Goal: Find specific page/section: Find specific page/section

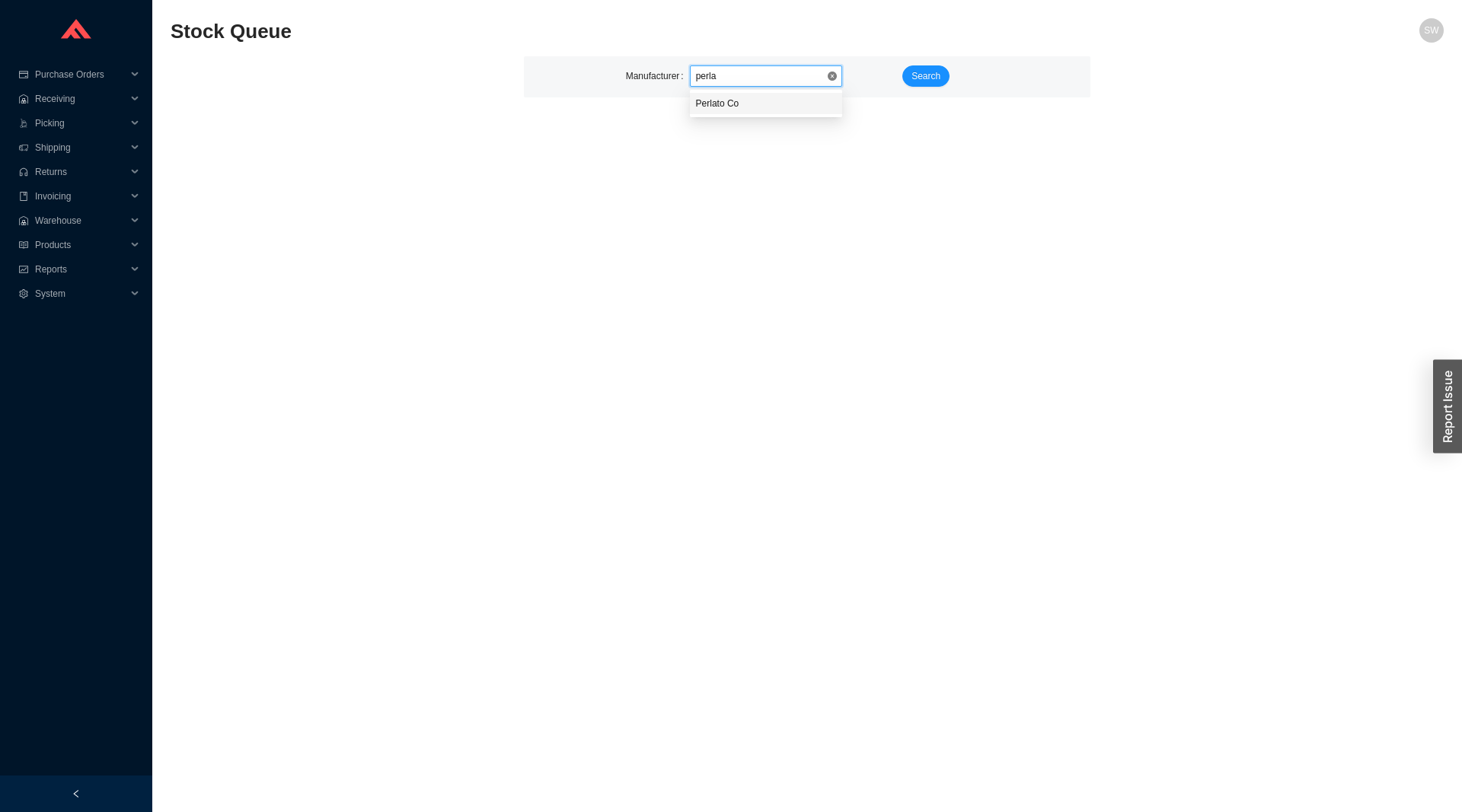
type input "perlat"
click at [941, 68] on button "Search" at bounding box center [926, 75] width 47 height 21
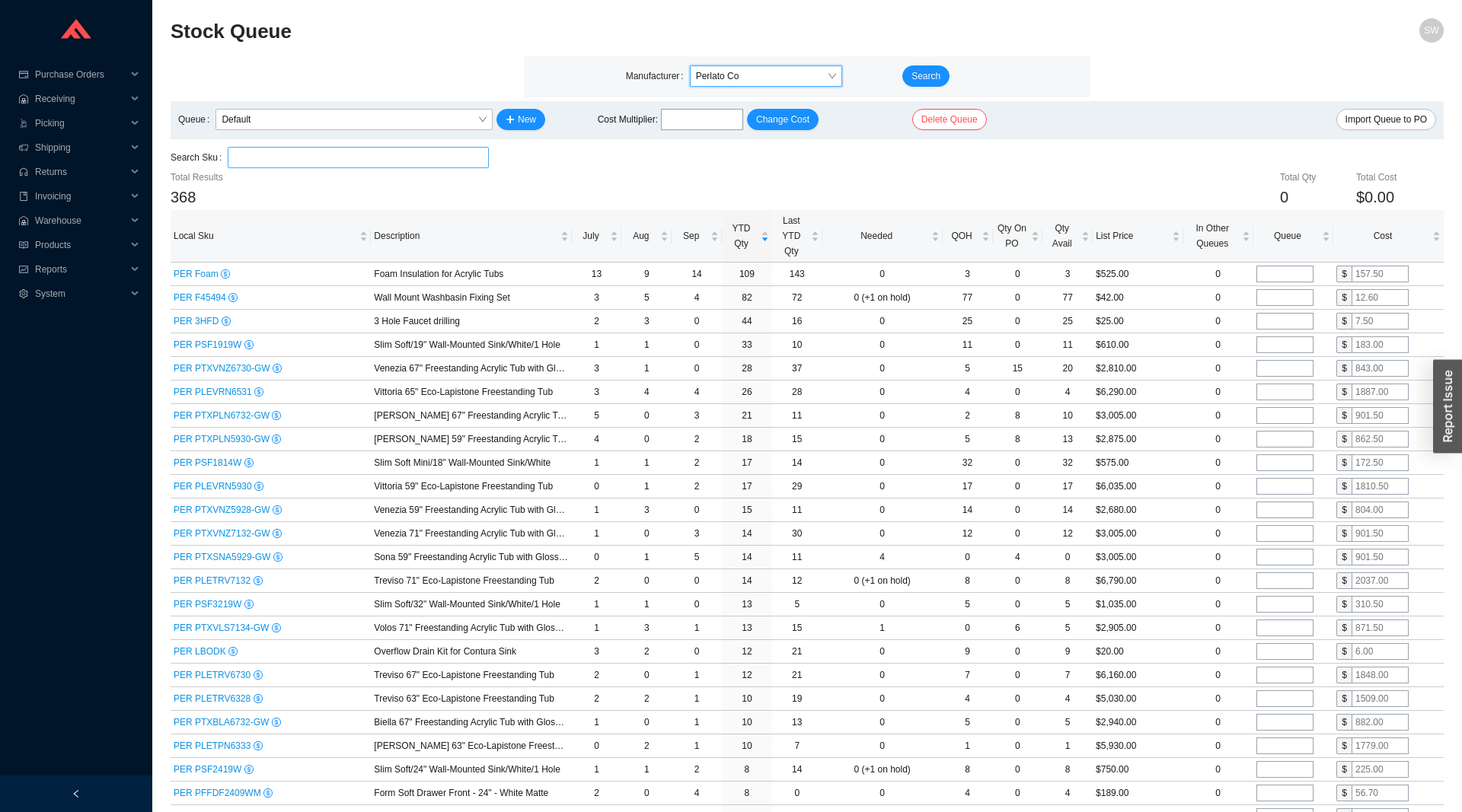
click at [304, 160] on input "search" at bounding box center [358, 157] width 249 height 20
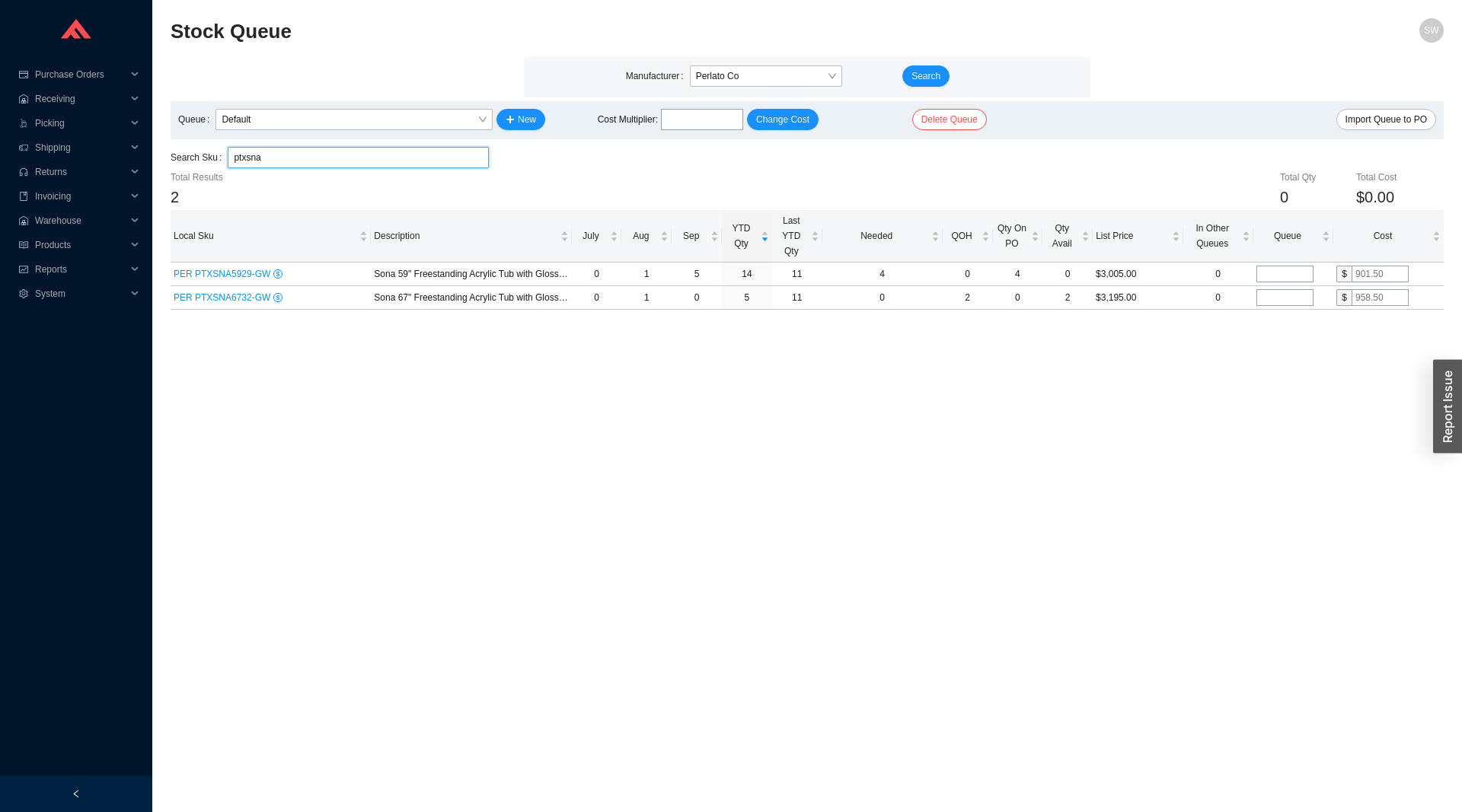
type input "ptxsna"
click at [704, 82] on span "Perlato Co" at bounding box center [766, 75] width 141 height 20
type input "duravit"
click at [927, 79] on span "Search" at bounding box center [926, 76] width 29 height 15
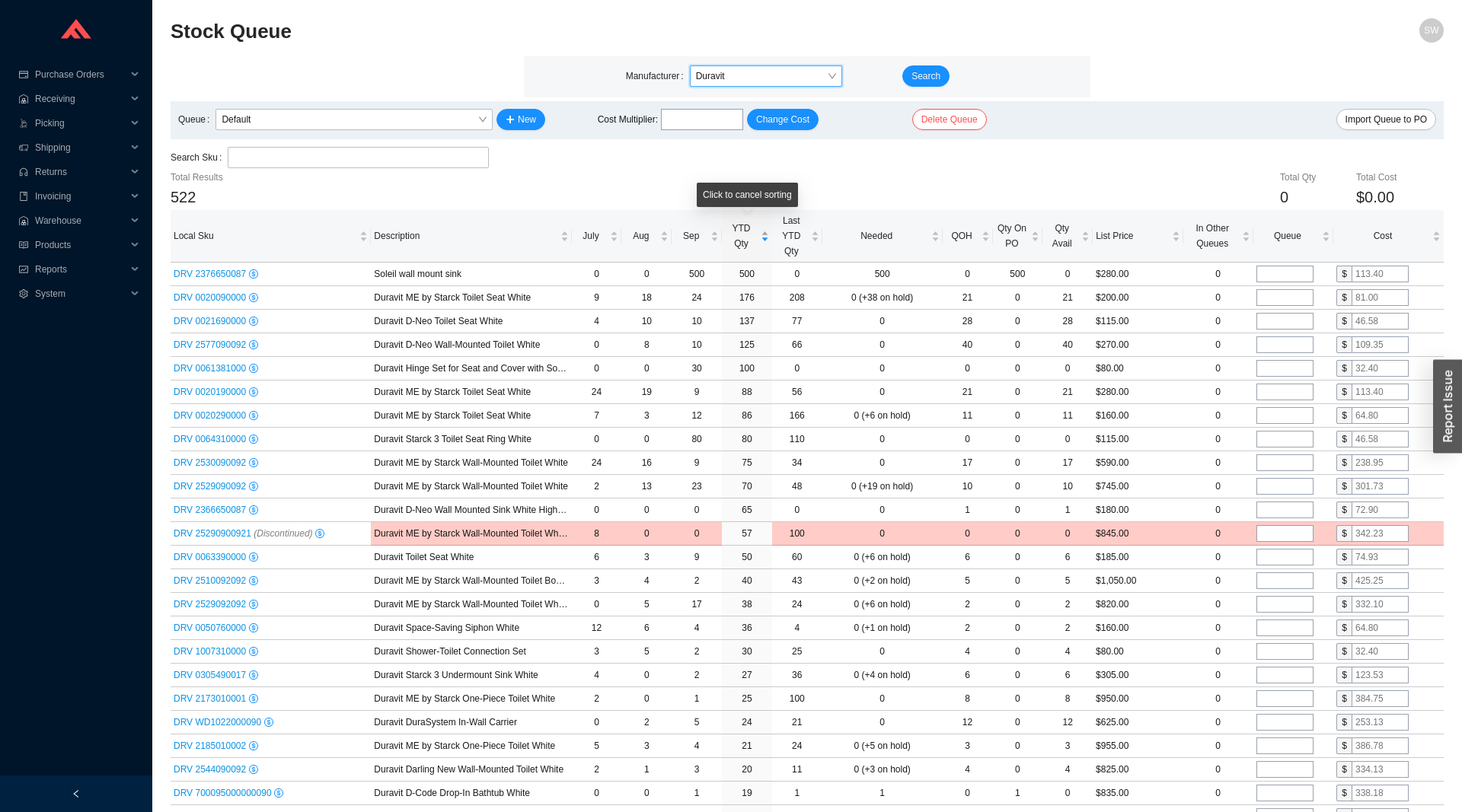
click at [741, 236] on span "YTD Qty" at bounding box center [741, 235] width 33 height 31
click at [353, 153] on input "search" at bounding box center [358, 157] width 249 height 20
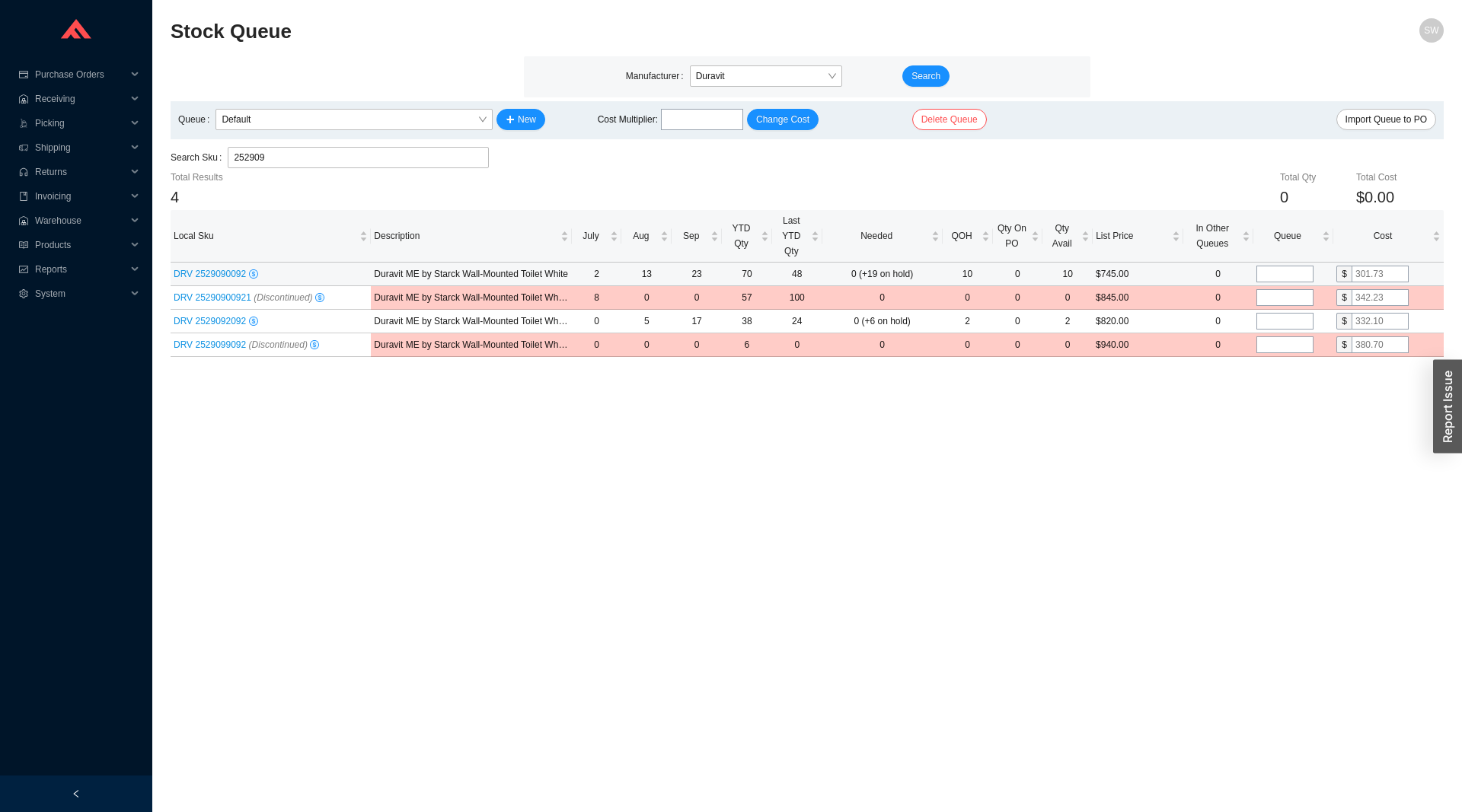
click at [207, 274] on span "DRV 2529090092" at bounding box center [211, 273] width 75 height 10
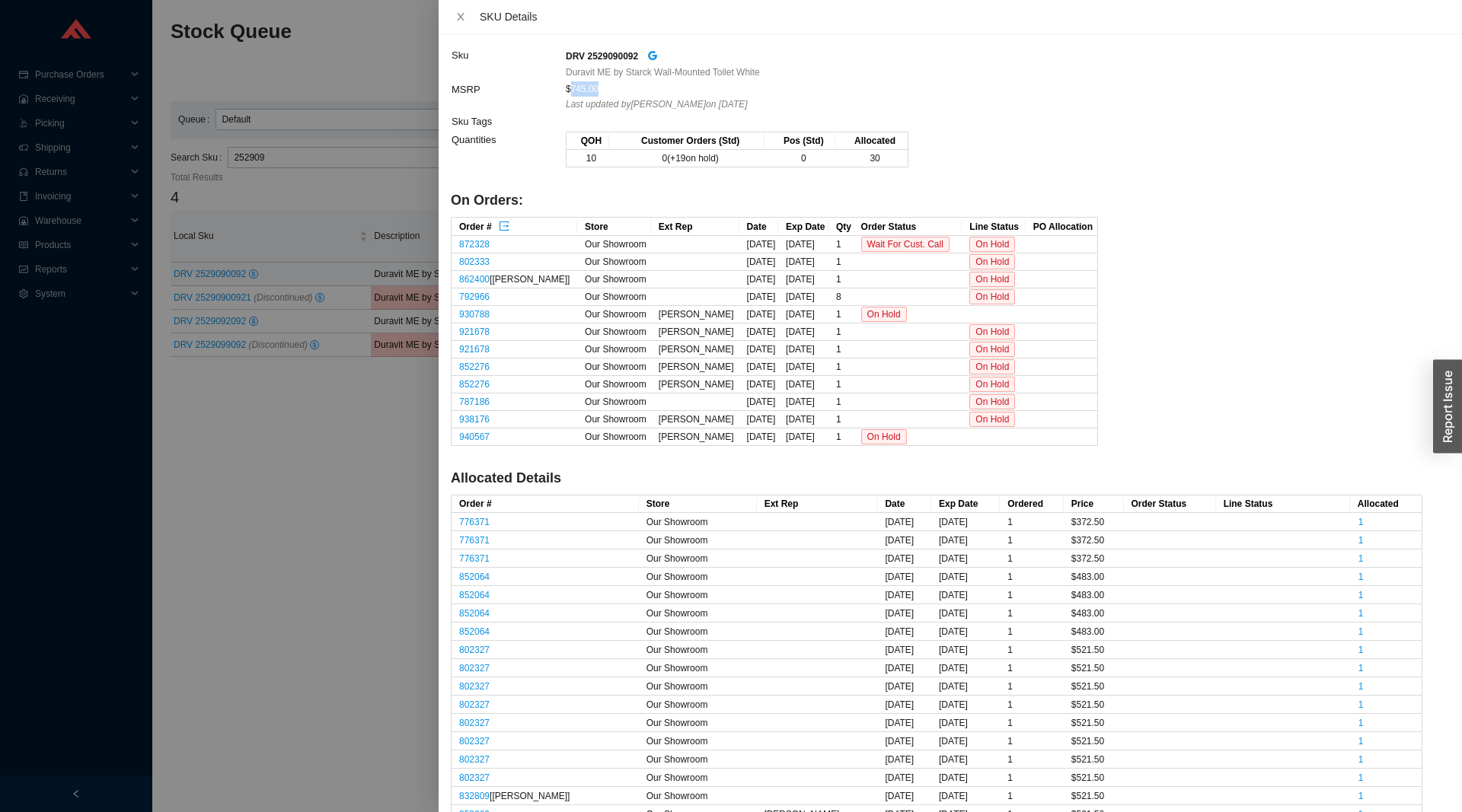
drag, startPoint x: 606, startPoint y: 88, endPoint x: 572, endPoint y: 92, distance: 34.2
click at [572, 92] on div "$745.00" at bounding box center [994, 89] width 856 height 15
click at [283, 505] on div at bounding box center [731, 406] width 1462 height 812
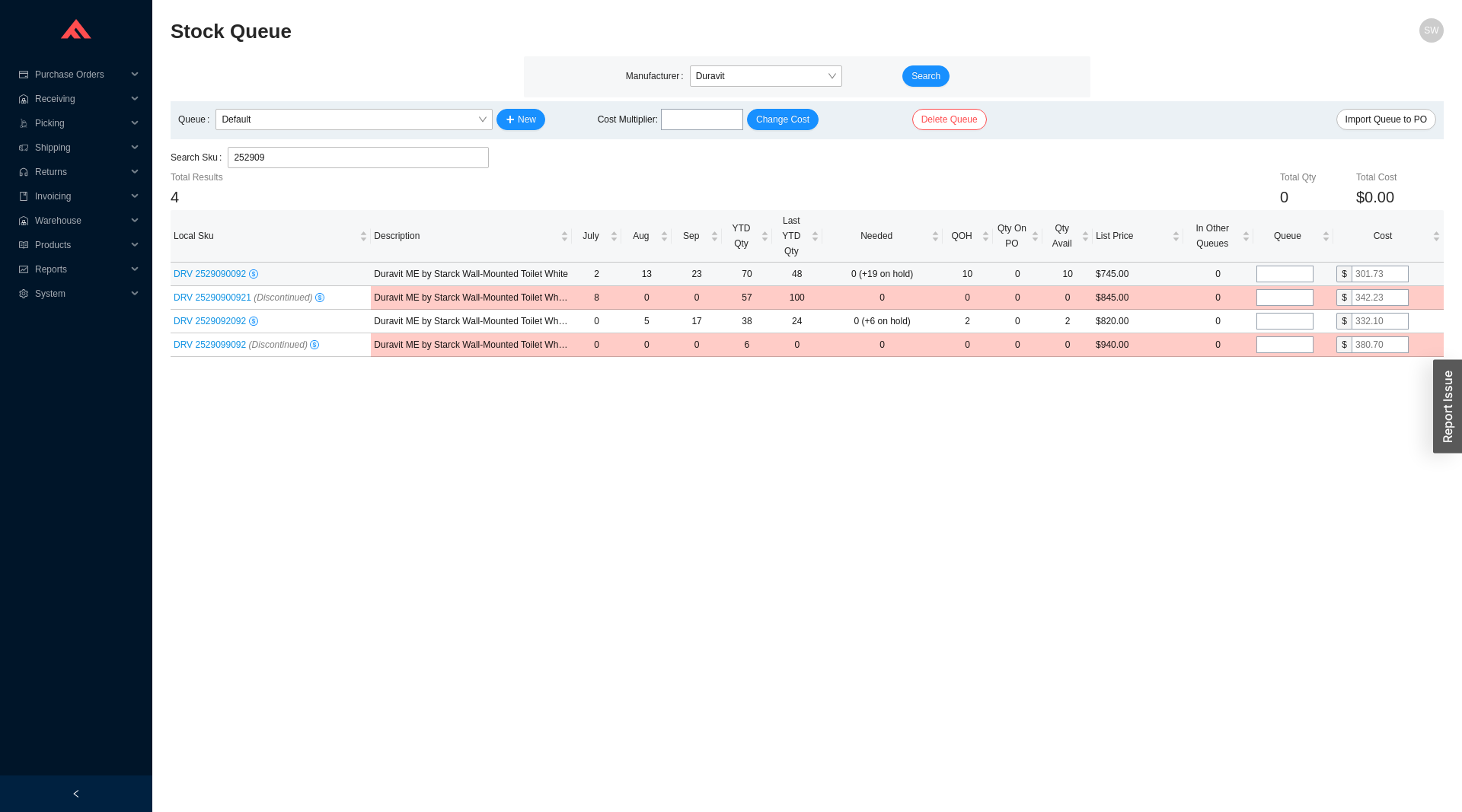
click at [231, 271] on span "DRV 2529090092" at bounding box center [211, 273] width 75 height 10
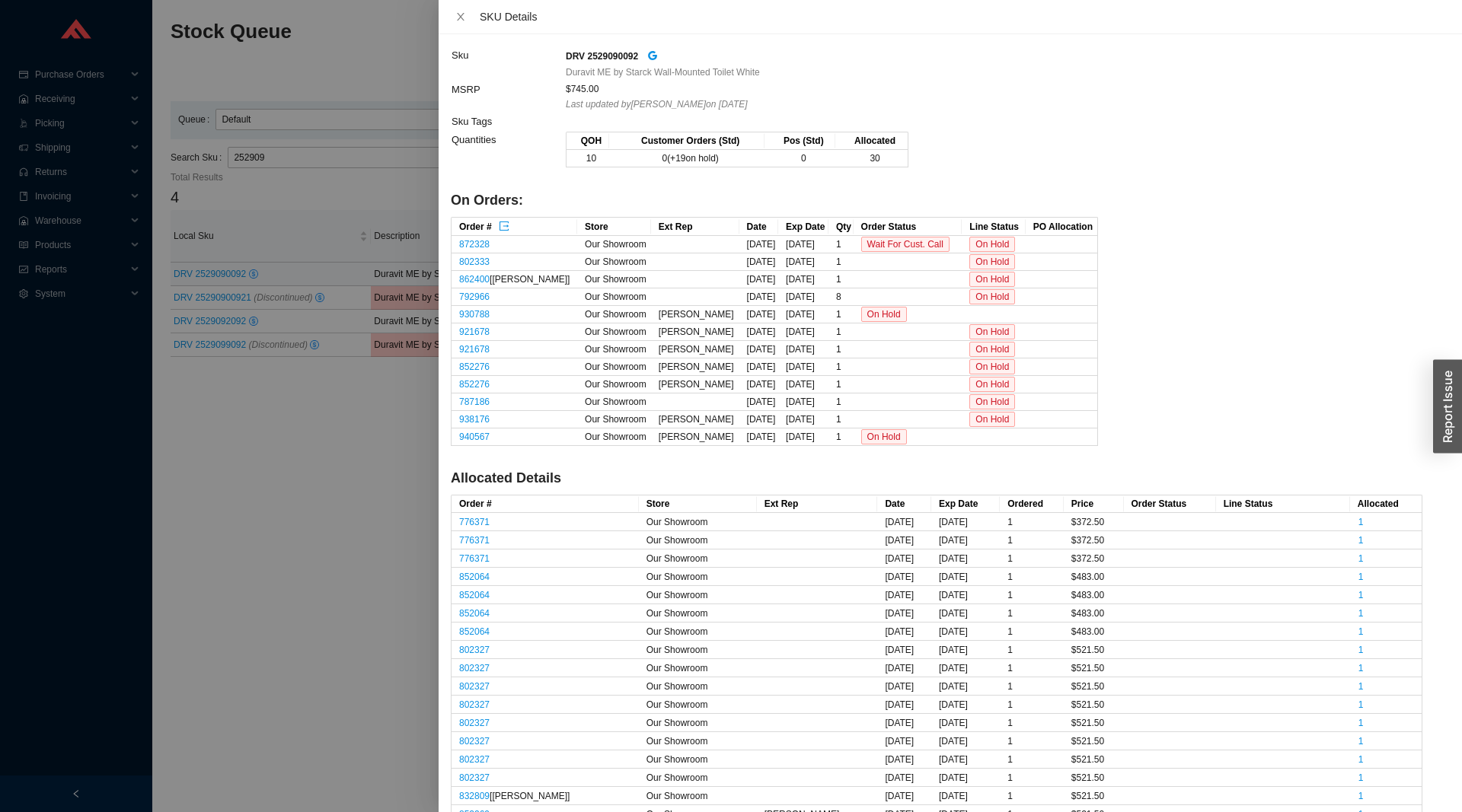
click at [204, 428] on div at bounding box center [731, 406] width 1462 height 812
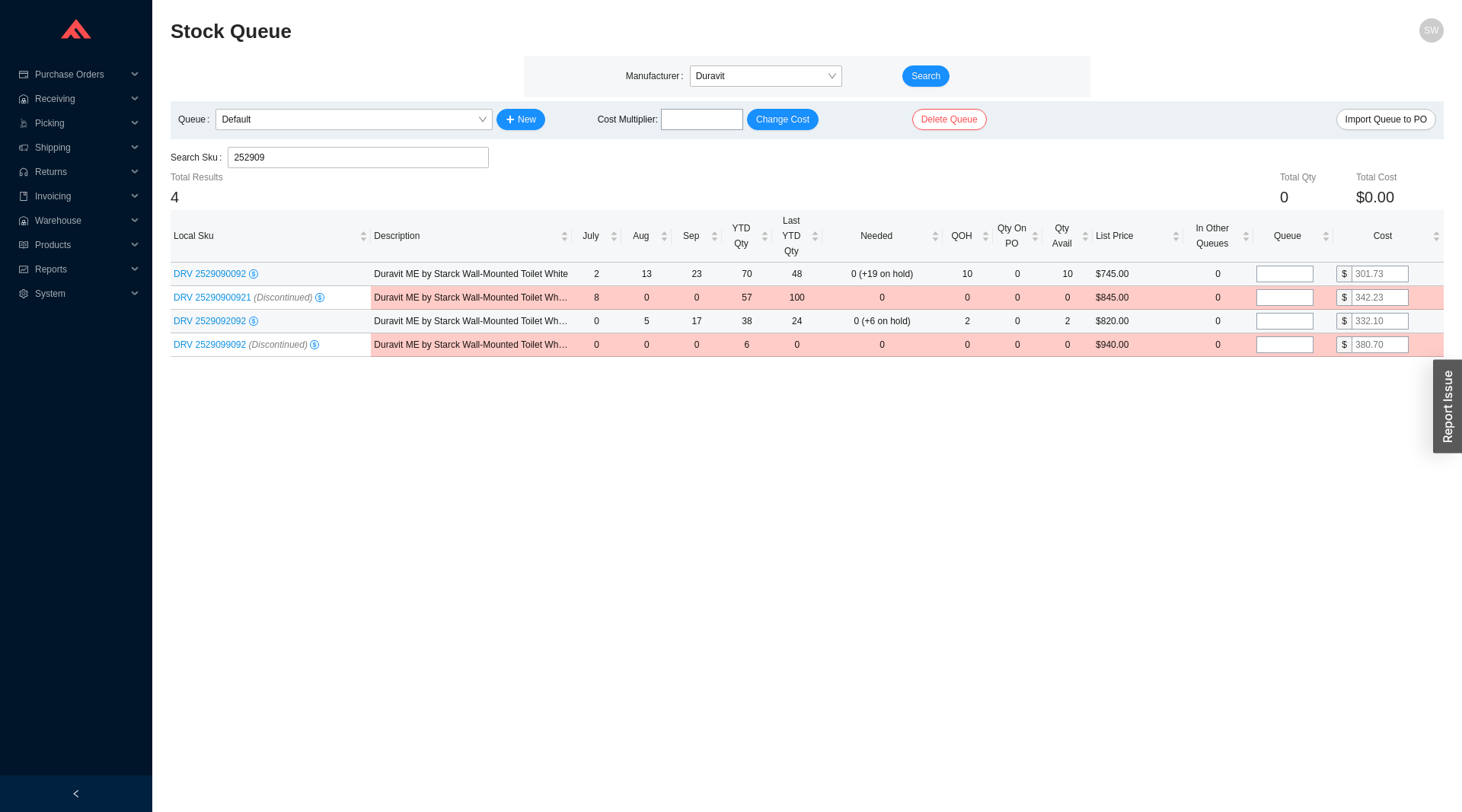
click at [206, 322] on span "DRV 2529092092" at bounding box center [211, 321] width 75 height 10
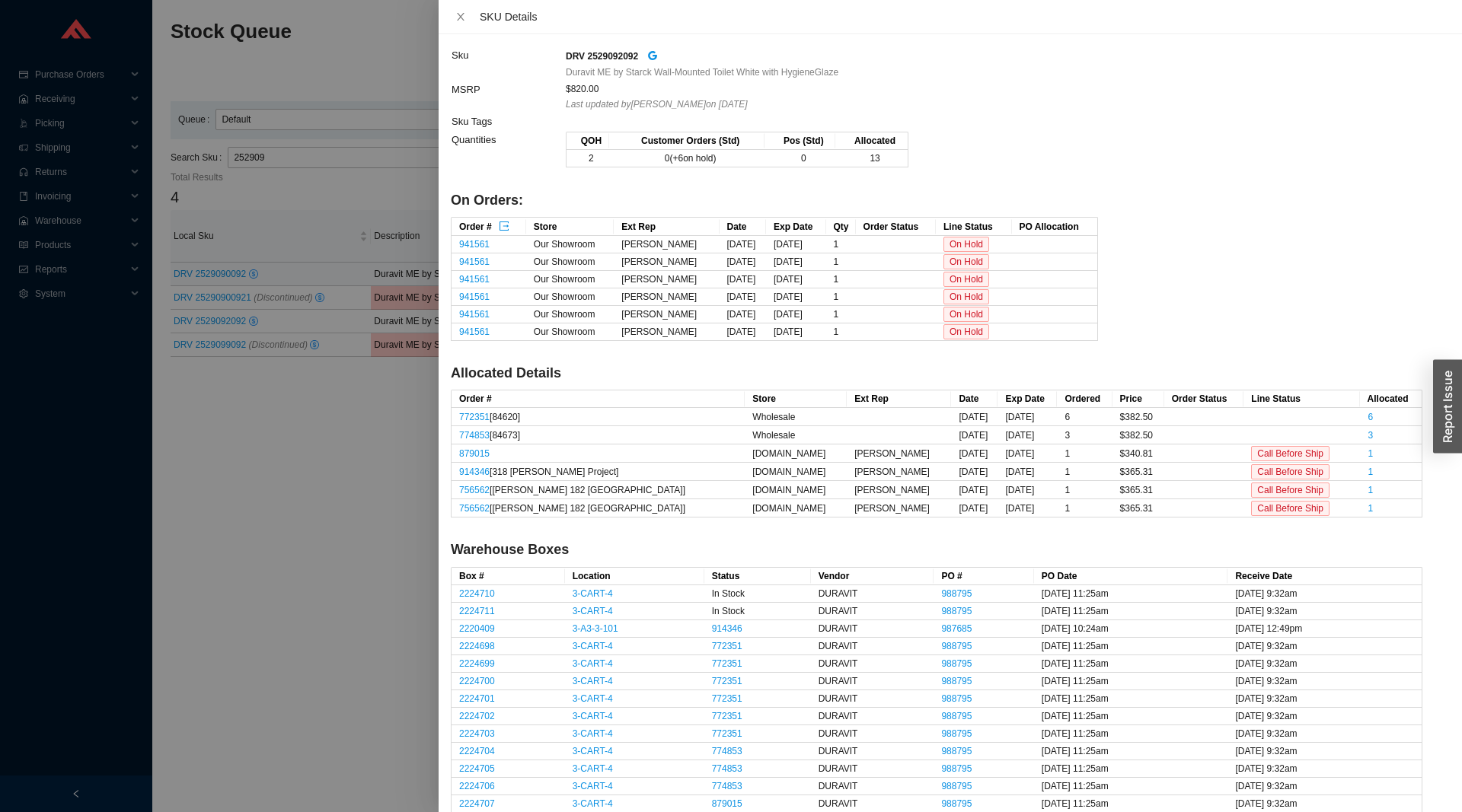
click at [308, 489] on div at bounding box center [731, 406] width 1462 height 812
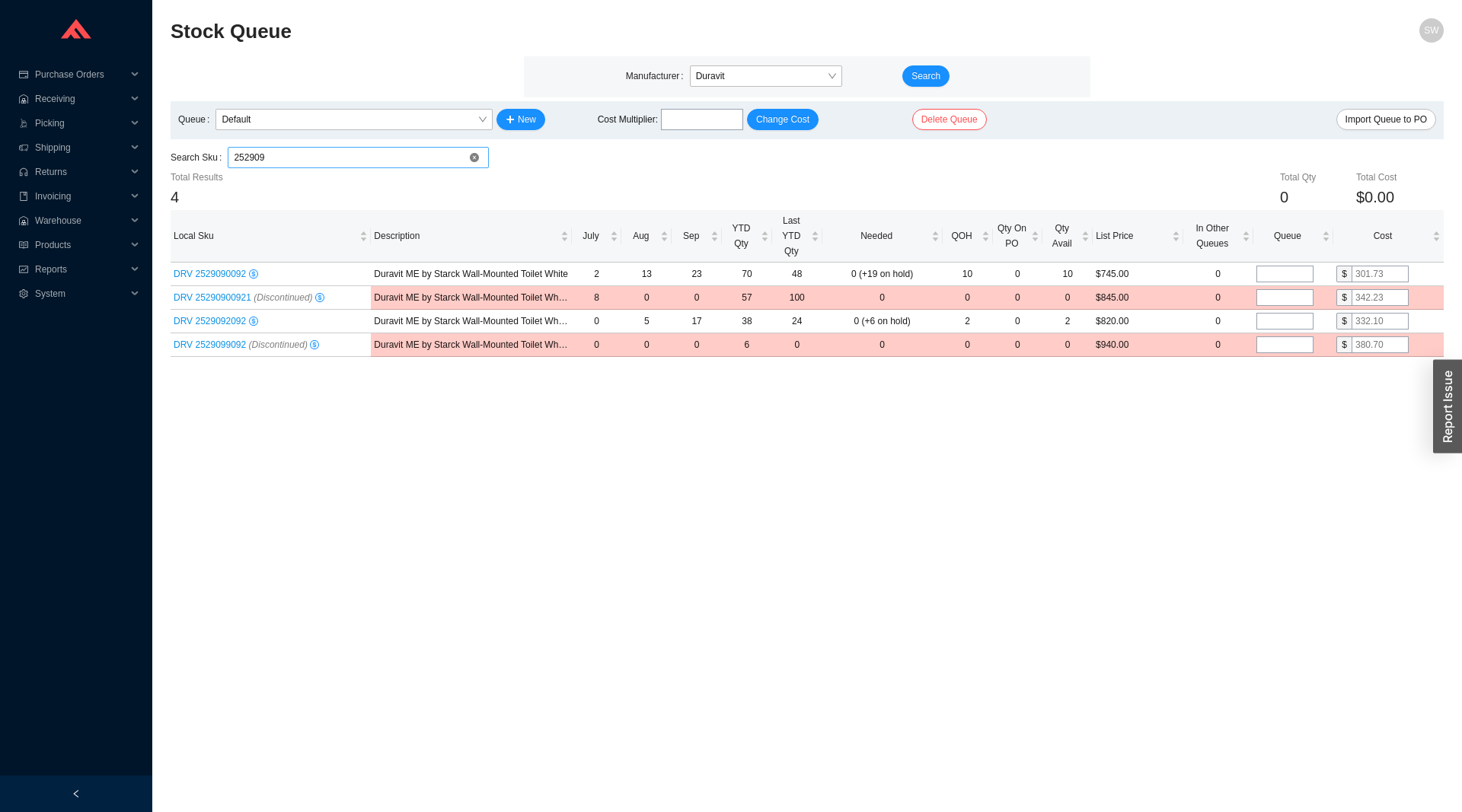
click at [351, 154] on input "252909" at bounding box center [358, 157] width 249 height 20
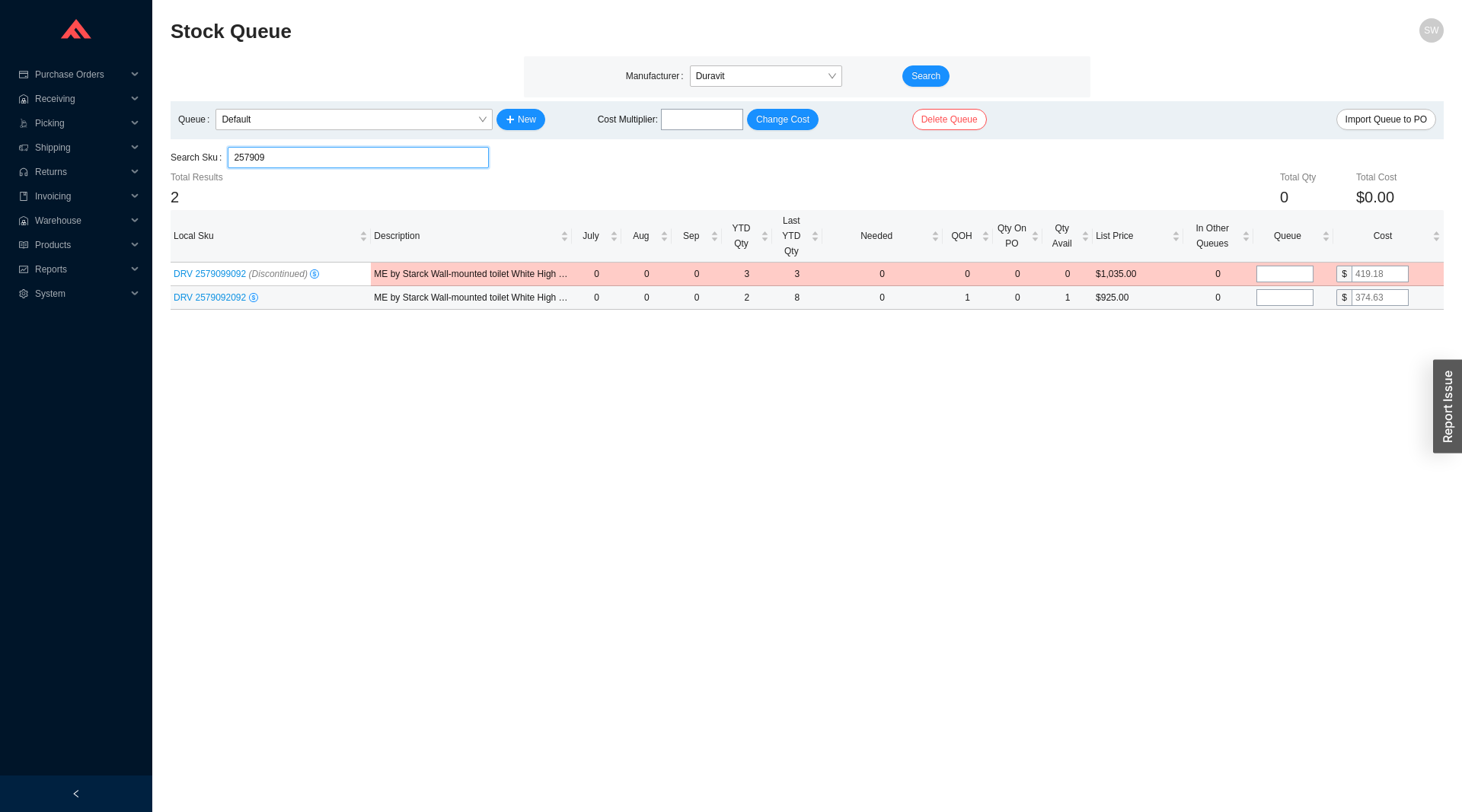
type input "257909"
click at [224, 303] on span "DRV 2579092092" at bounding box center [211, 297] width 75 height 10
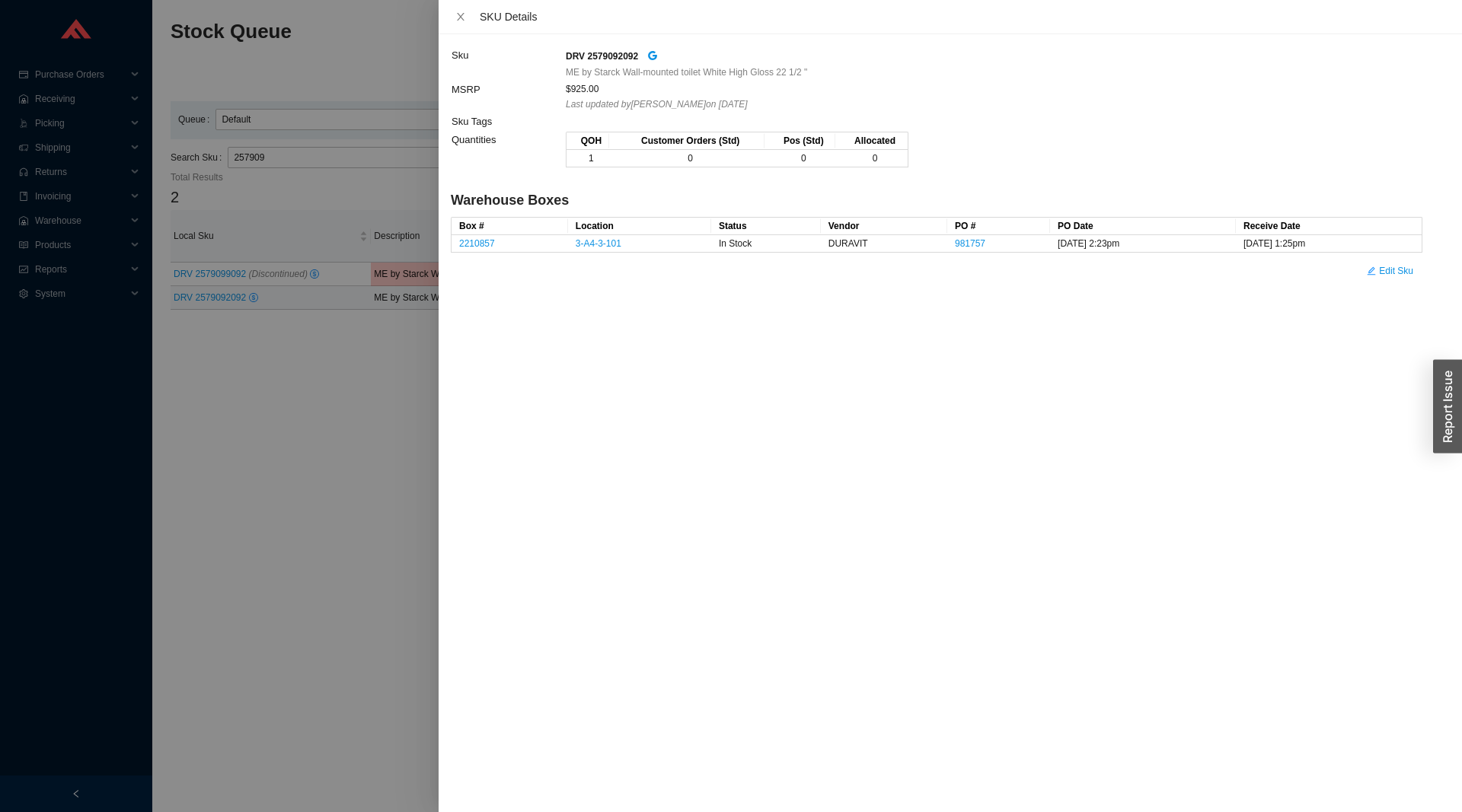
click at [333, 430] on div at bounding box center [731, 406] width 1462 height 812
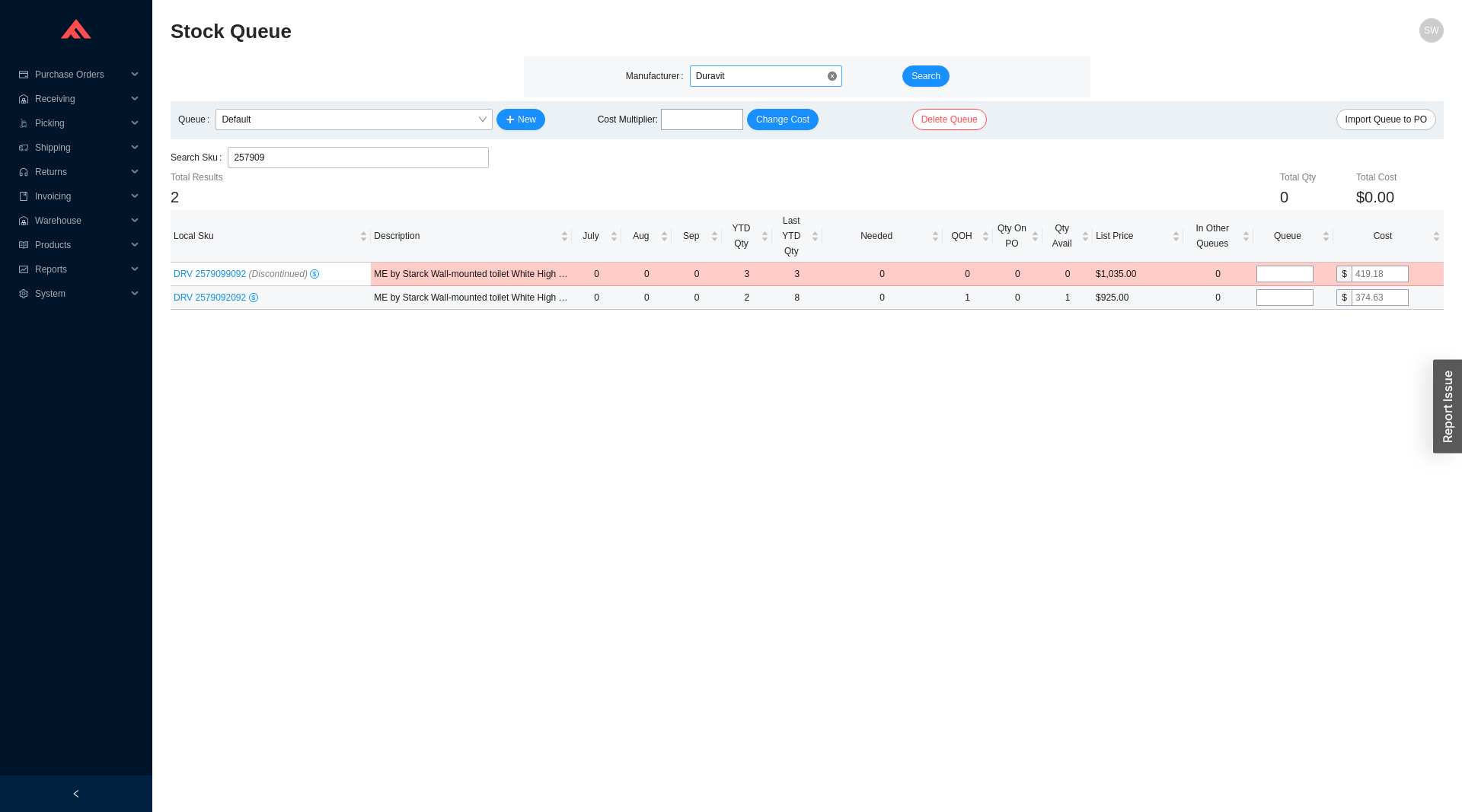
click at [721, 73] on span "Duravit" at bounding box center [766, 75] width 141 height 20
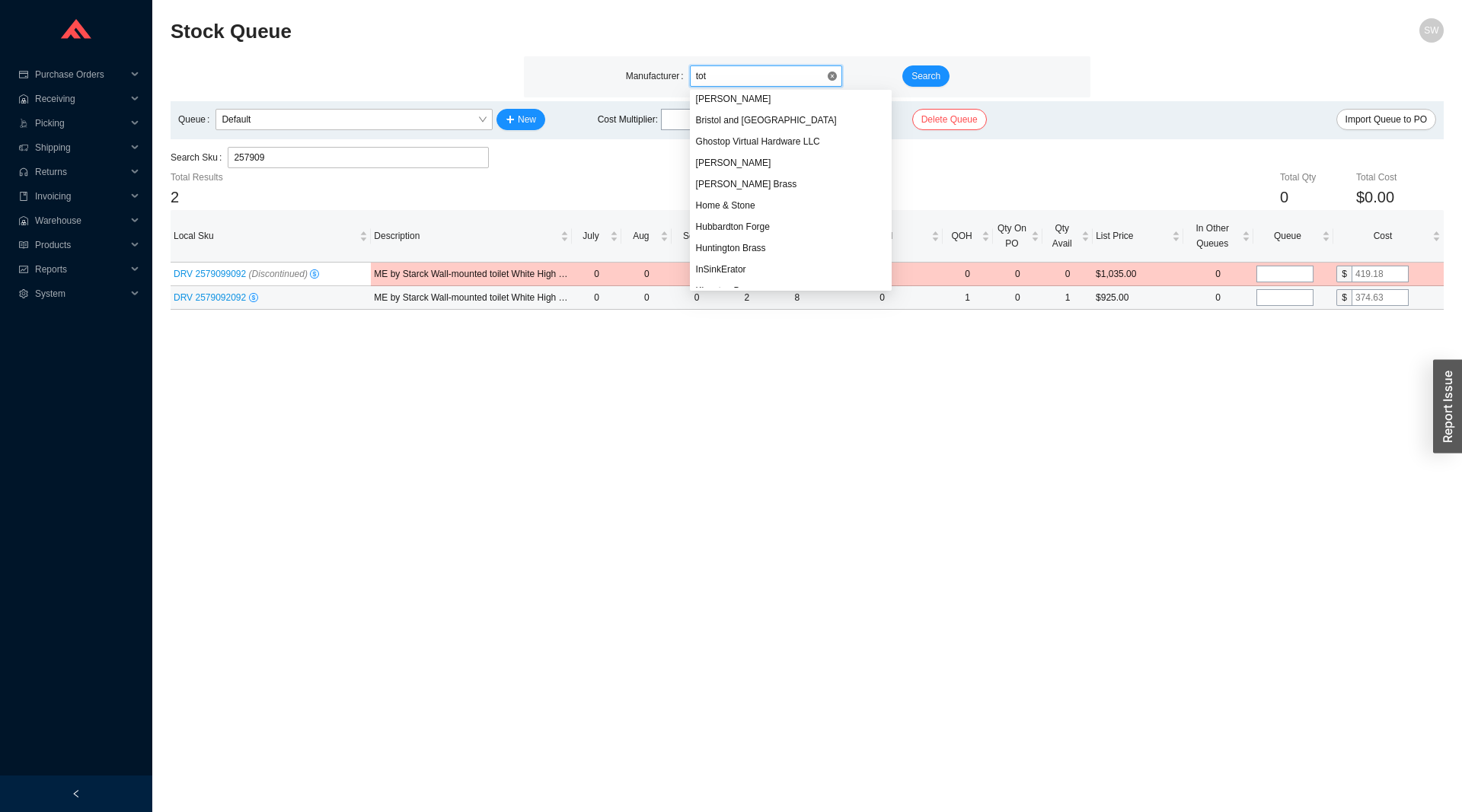
type input "toto"
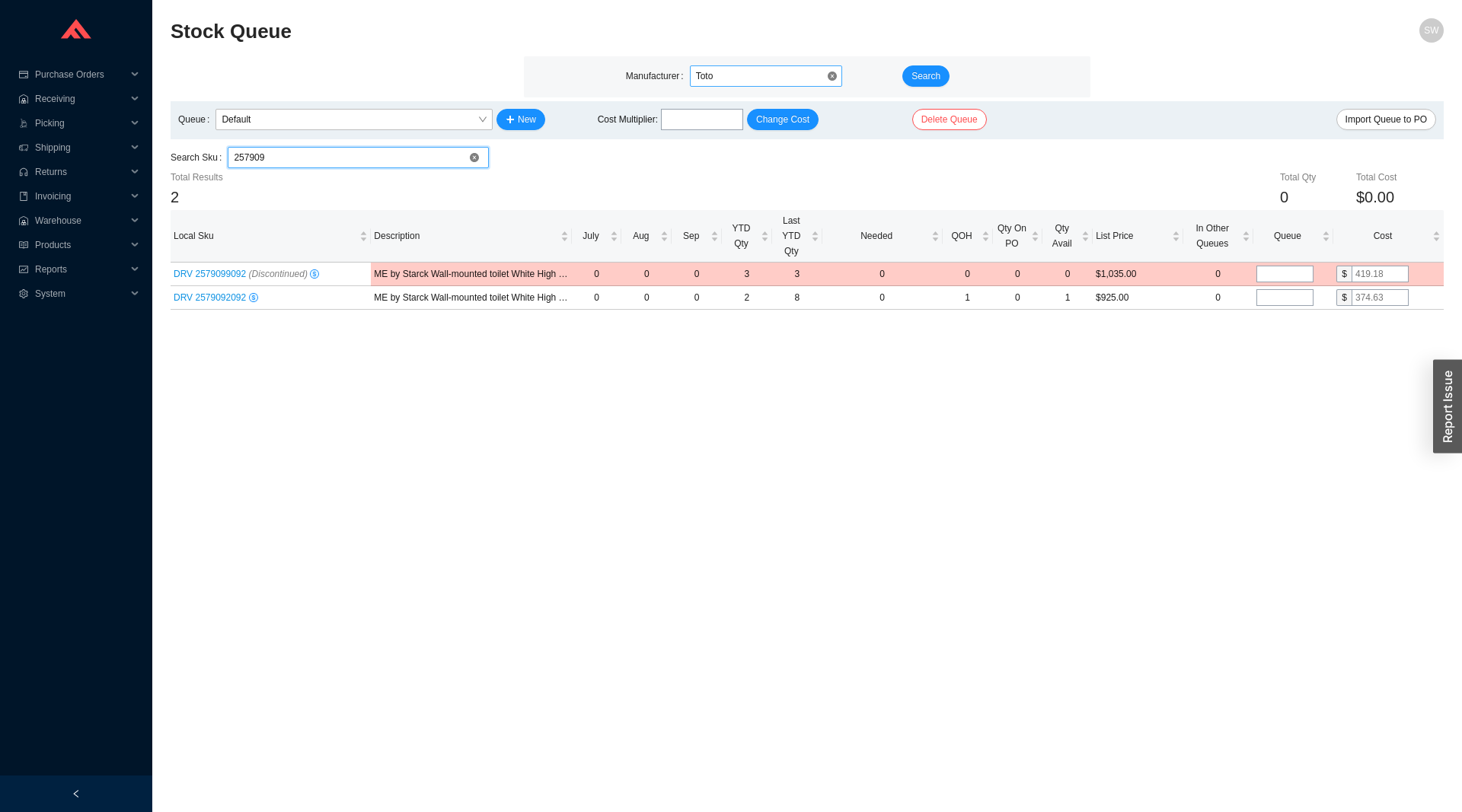
click at [348, 153] on input "257909" at bounding box center [358, 157] width 249 height 20
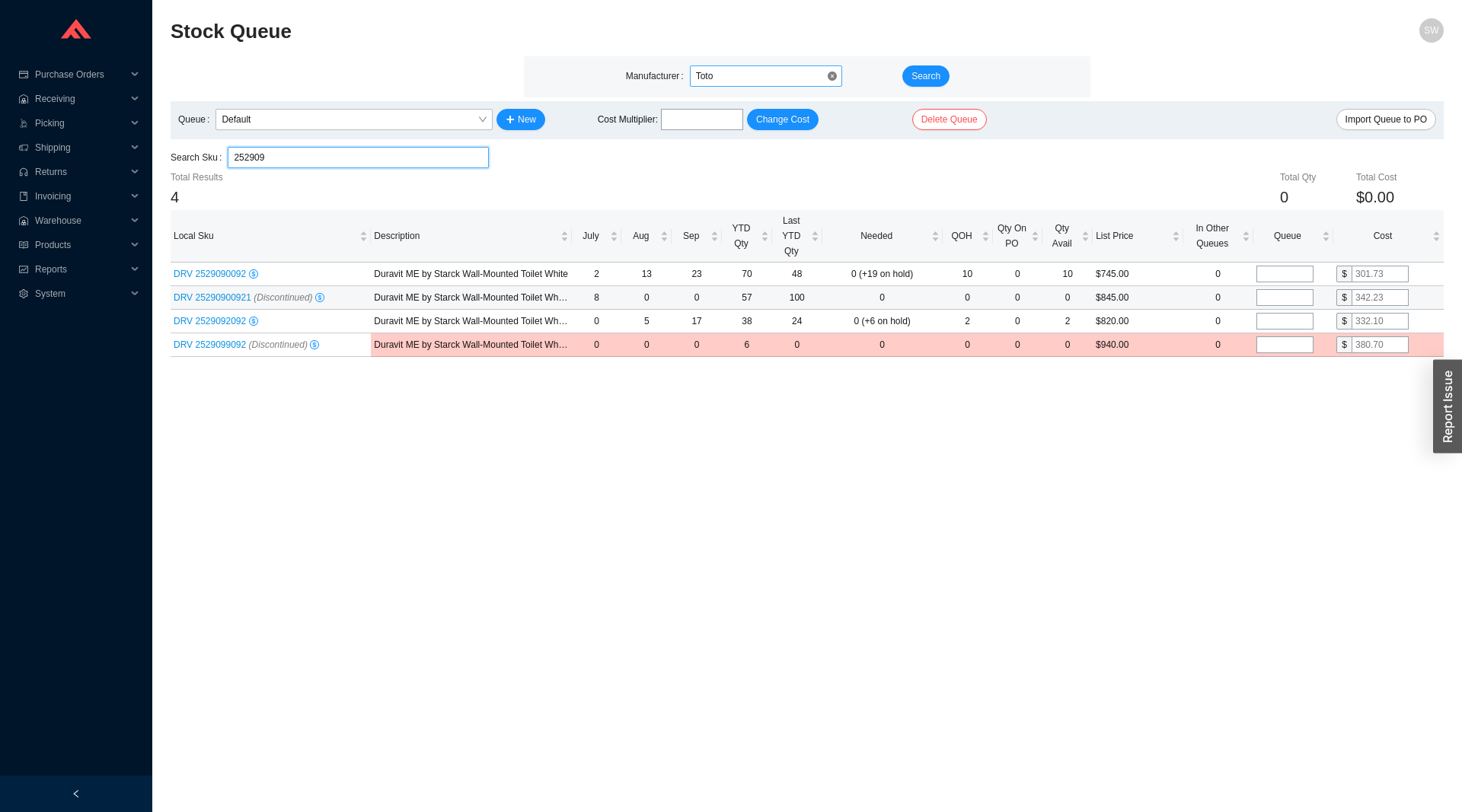
type input "252909"
click at [223, 301] on span "DRV 25290900921 (Discontinued)" at bounding box center [244, 297] width 140 height 10
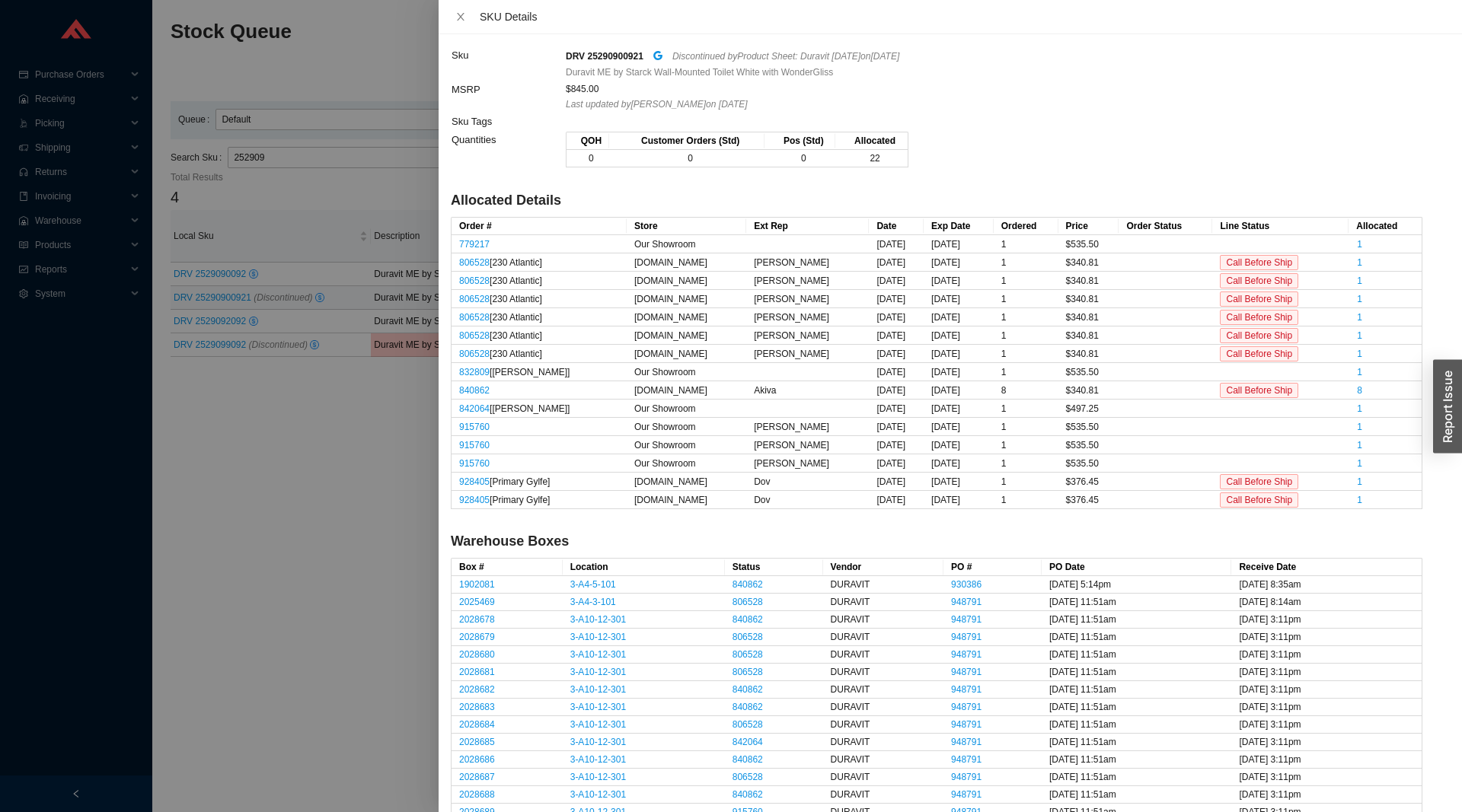
scroll to position [191, 0]
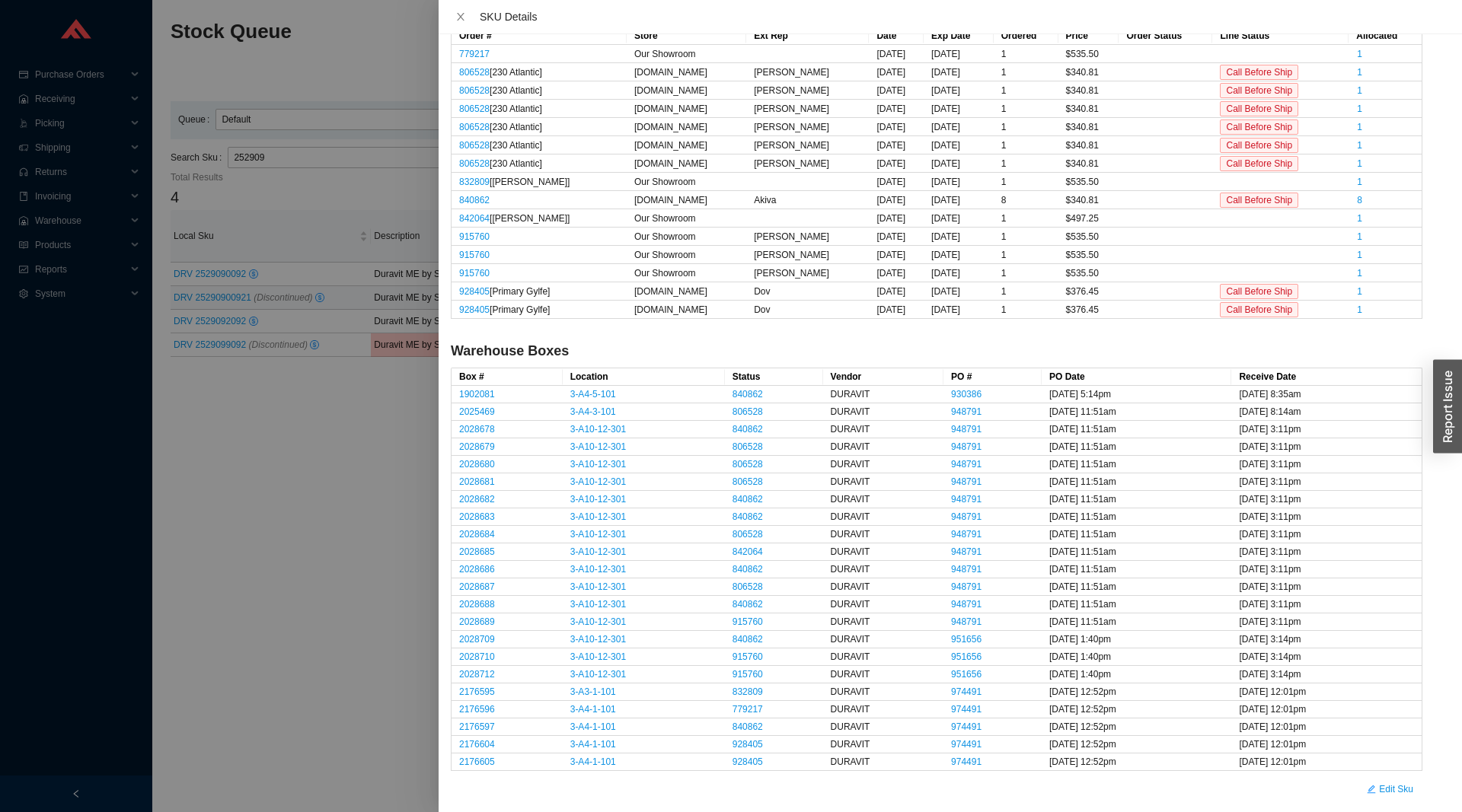
click at [219, 552] on div at bounding box center [731, 406] width 1462 height 812
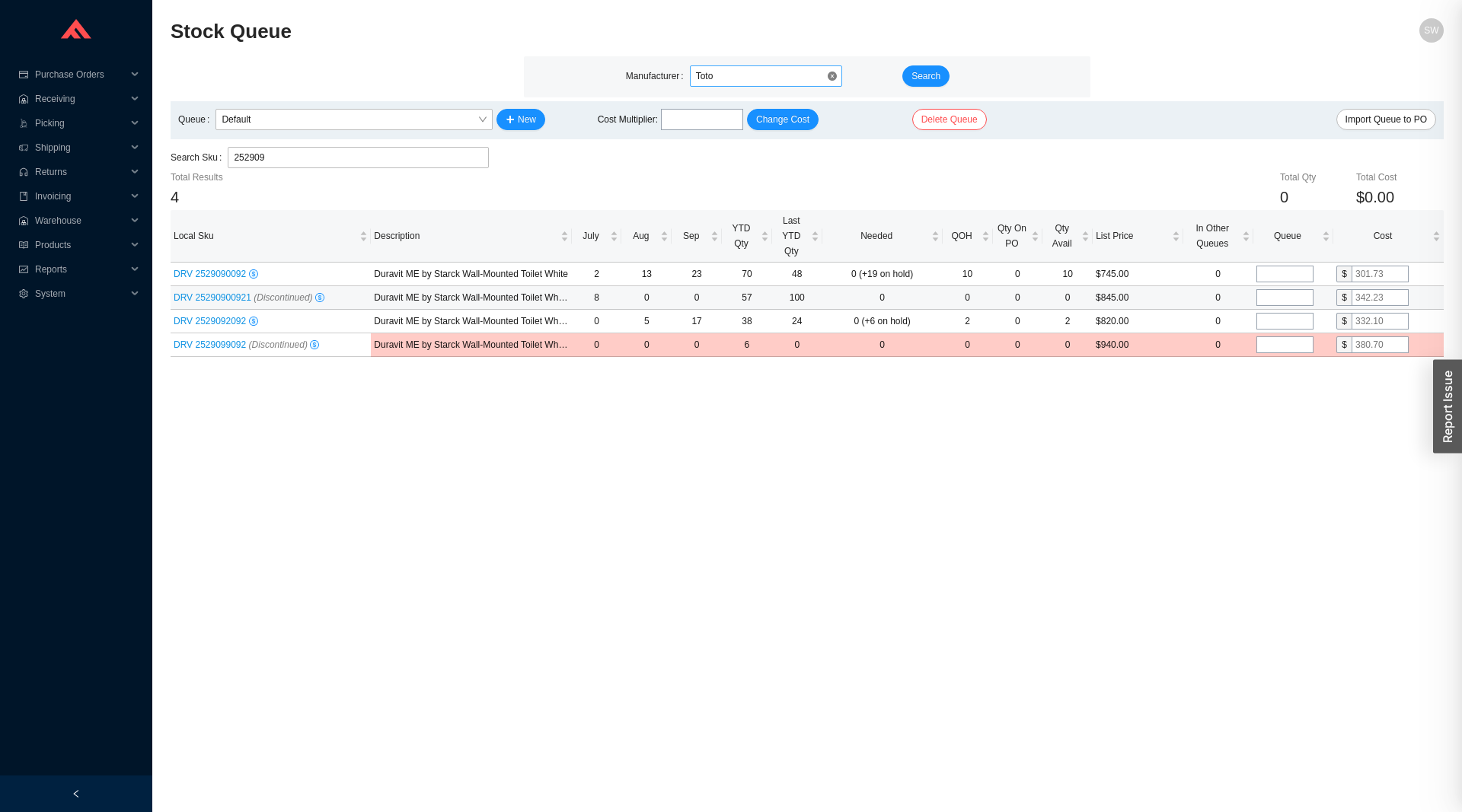
scroll to position [0, 0]
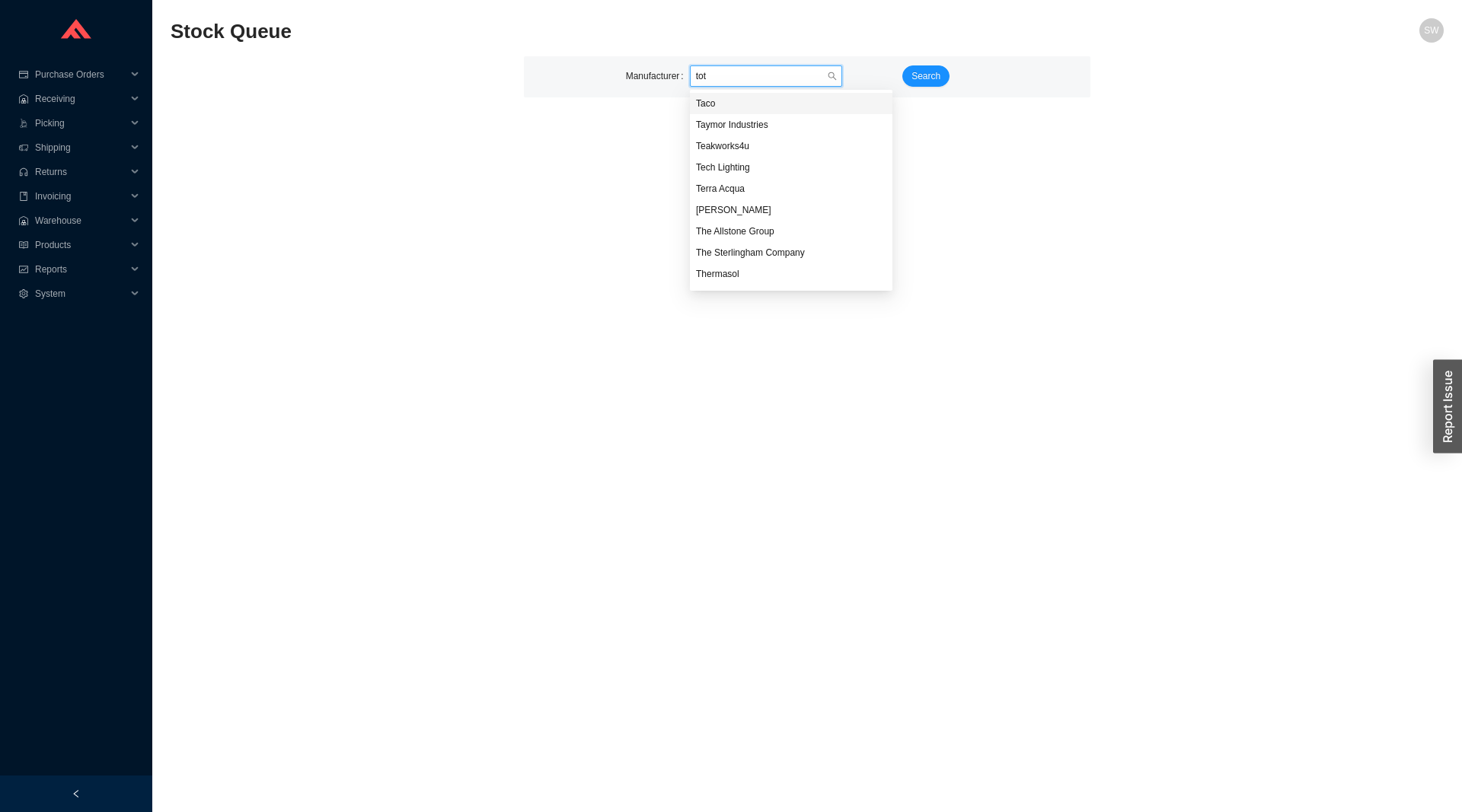
type input "toto"
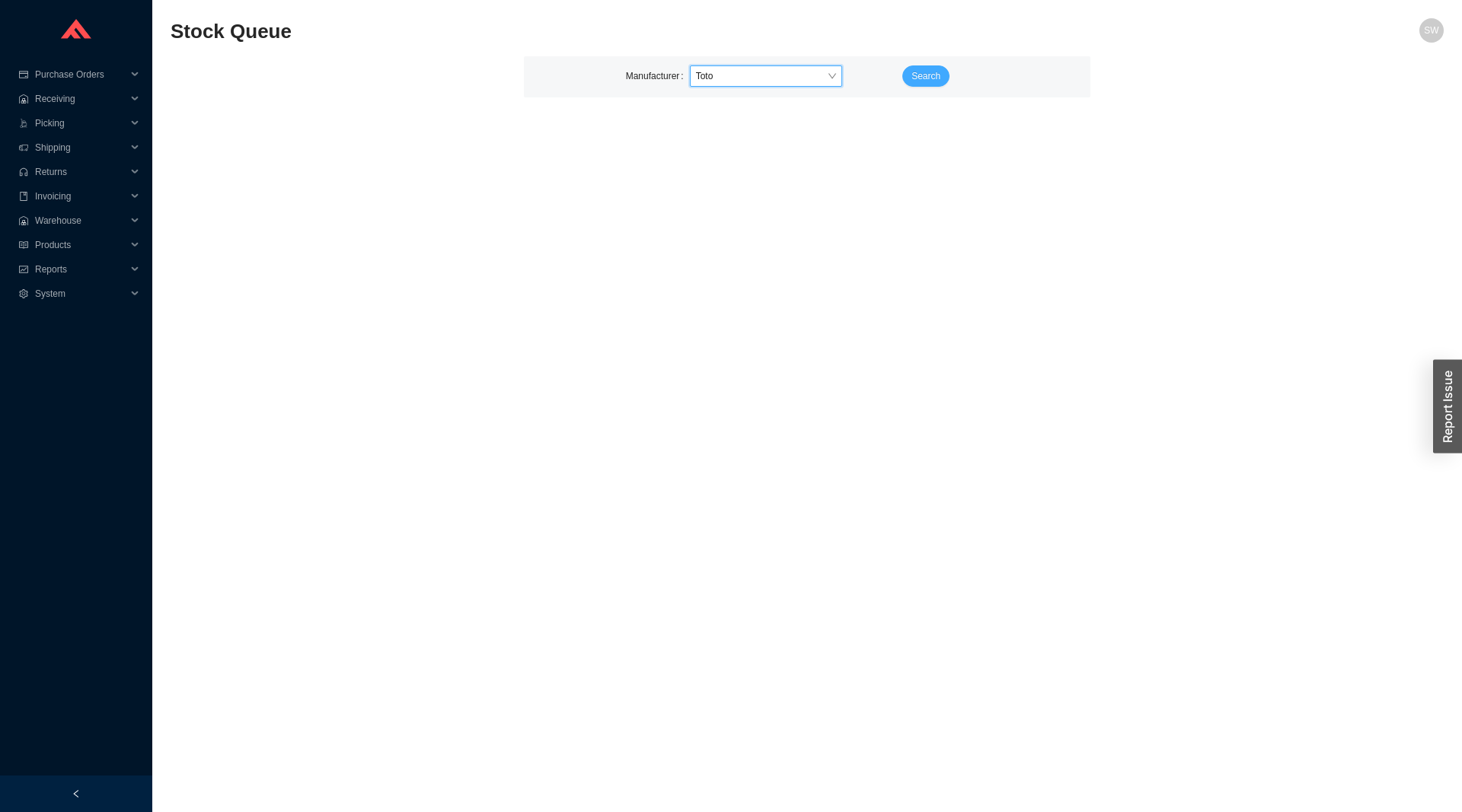
click at [924, 85] on button "Search" at bounding box center [926, 75] width 47 height 21
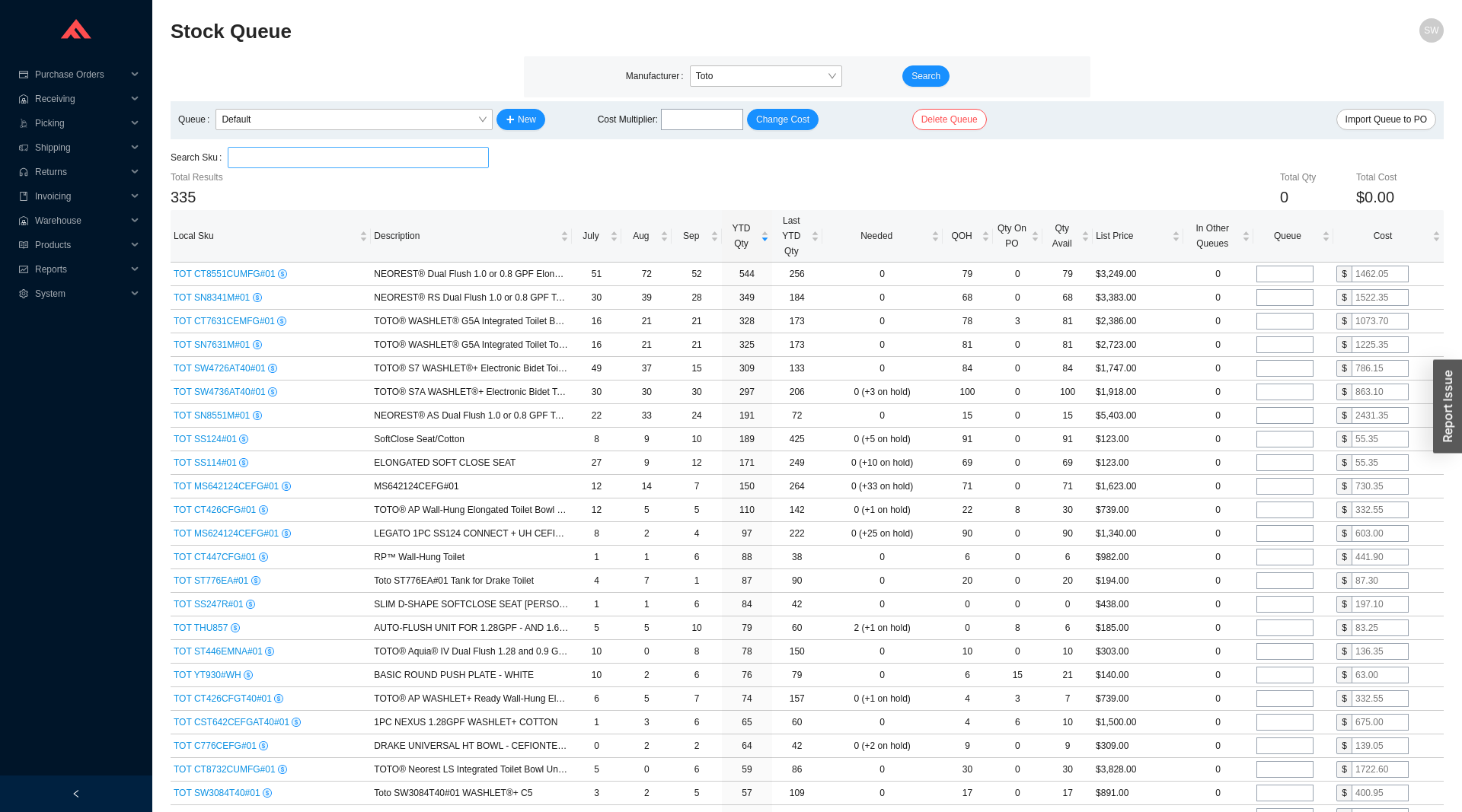
click at [332, 161] on input "search" at bounding box center [358, 157] width 249 height 20
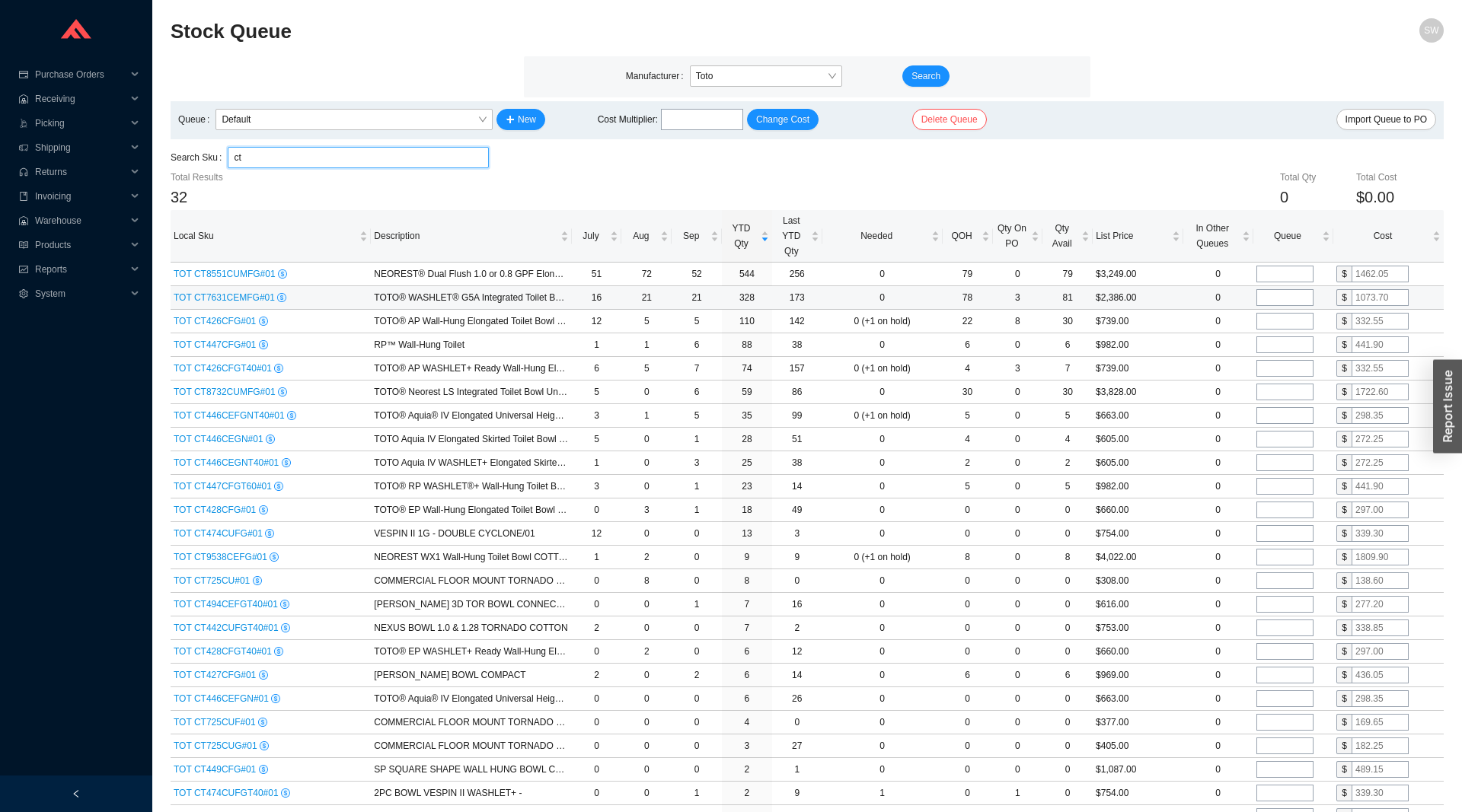
type input "ct"
click at [727, 82] on span "Toto" at bounding box center [766, 75] width 141 height 20
